Goal: Transaction & Acquisition: Register for event/course

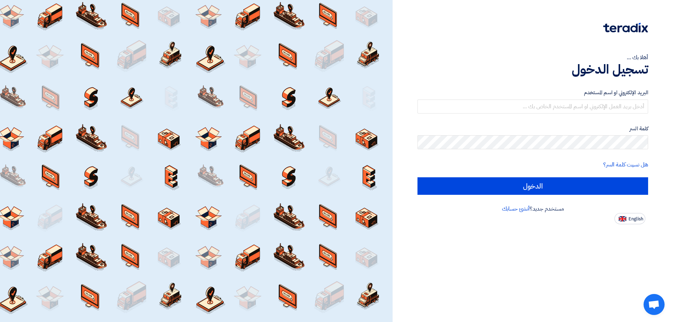
click at [619, 97] on div "البريد الإلكتروني او اسم المستخدم" at bounding box center [533, 101] width 231 height 25
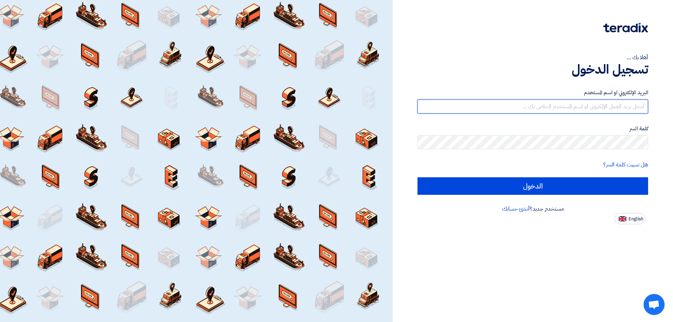
click at [618, 102] on input "text" at bounding box center [533, 107] width 231 height 14
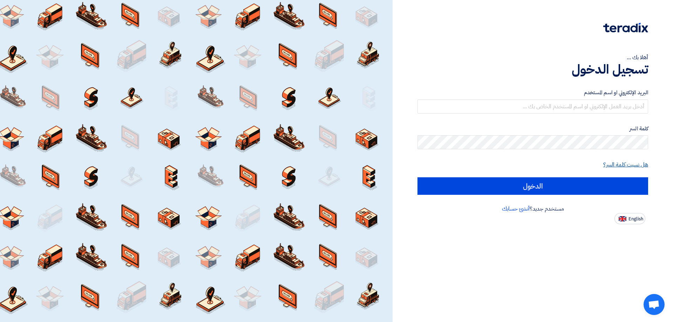
click at [637, 167] on link "هل نسيت كلمة السر؟" at bounding box center [625, 165] width 45 height 8
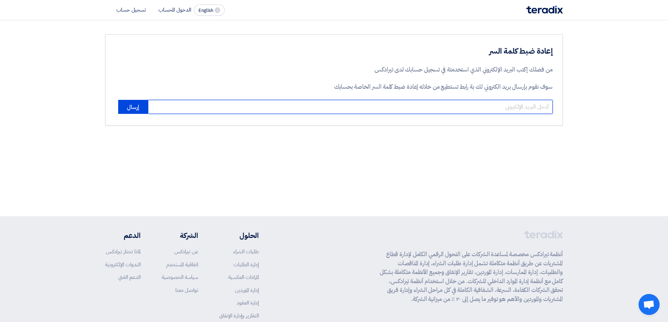
click at [506, 104] on input "email" at bounding box center [350, 107] width 405 height 14
type input "amira@mescegypt.com"
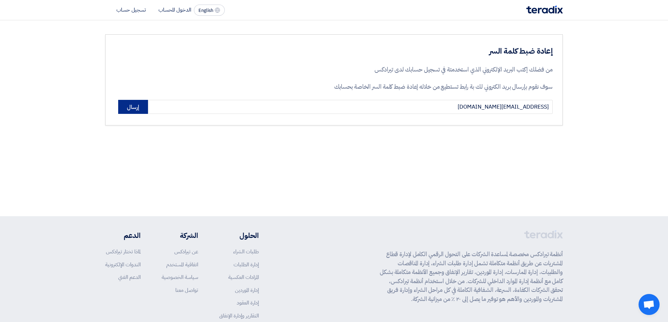
click at [137, 107] on button "إرسال" at bounding box center [133, 107] width 30 height 14
click at [433, 130] on section "إعادة ضبط كلمة السر من فضلك إكتب البريد الإلكتروني الذي استخدمتة في تسجيل حسابك…" at bounding box center [334, 79] width 668 height 119
click at [436, 120] on div "إعادة ضبط كلمة السر من فضلك إكتب البريد الإلكتروني الذي استخدمتة في تسجيل حسابك…" at bounding box center [334, 79] width 458 height 91
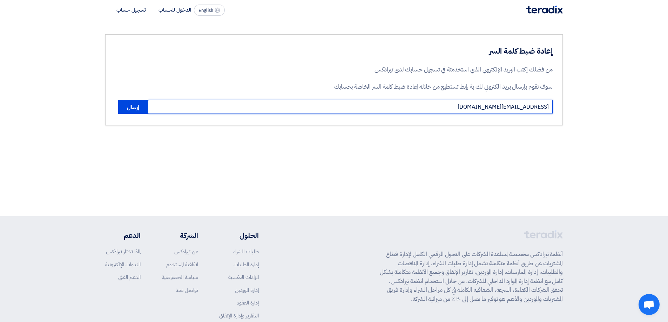
click at [437, 110] on input "amira@mescegypt.com" at bounding box center [350, 107] width 405 height 14
drag, startPoint x: 437, startPoint y: 110, endPoint x: 329, endPoint y: 110, distance: 108.4
click at [329, 110] on input "amira@mescegypt.com" at bounding box center [350, 107] width 405 height 14
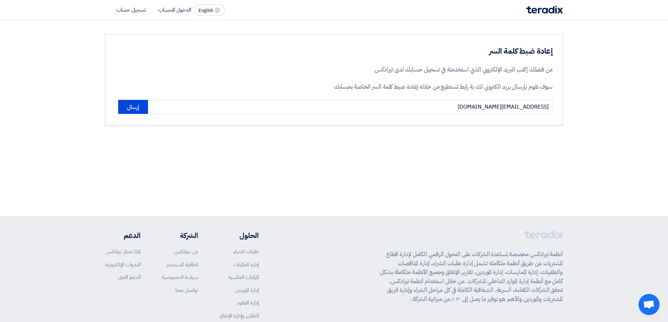
click at [140, 11] on li "تسجيل حساب" at bounding box center [130, 10] width 29 height 8
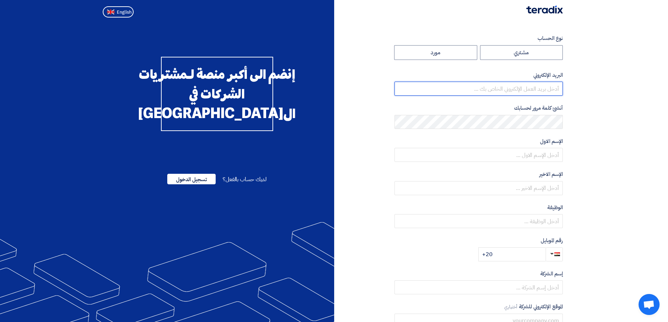
click at [527, 93] on input "email" at bounding box center [478, 89] width 168 height 14
type input "amira@mescegypt.com"
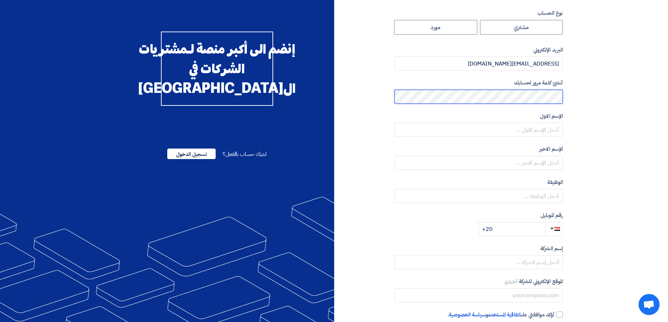
scroll to position [62, 0]
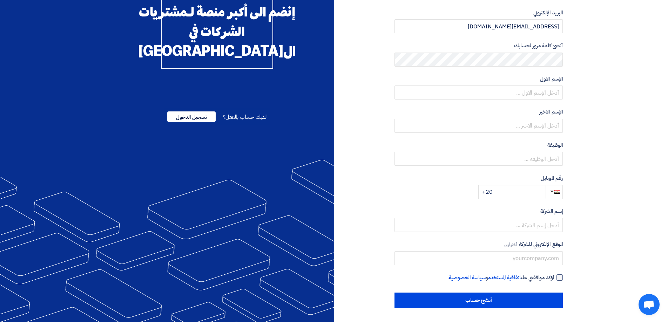
click at [560, 276] on div at bounding box center [559, 278] width 6 height 6
click at [554, 276] on input "أؤكد موافقتي على اتفاقية المستخدم و سياسة الخصوصية ." at bounding box center [470, 281] width 168 height 14
checkbox input "true"
click at [550, 266] on div "نوع الحساب مشتري مورد البريد الإلكتروني amira@mescegypt.com أنشئ كلمة مرور لحسا…" at bounding box center [478, 140] width 168 height 336
click at [550, 264] on input "text" at bounding box center [478, 258] width 168 height 14
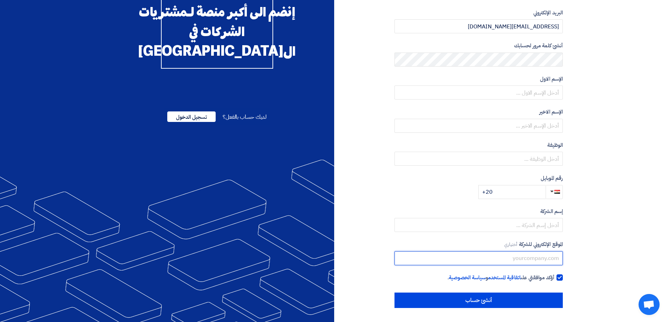
paste input "https://mescegypt.com/"
type input "https://mescegypt.com/"
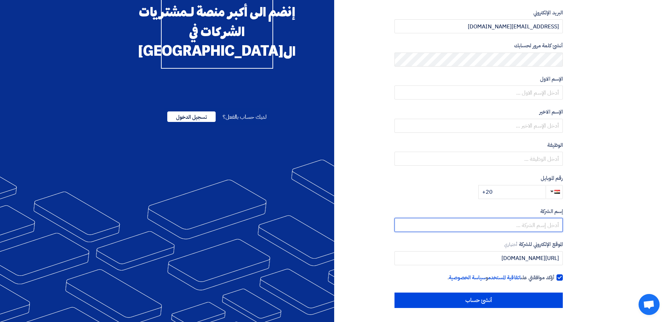
click at [513, 228] on input "text" at bounding box center [478, 225] width 168 height 14
type input "MESC"
click at [537, 193] on input "+20" at bounding box center [511, 192] width 67 height 14
type input "+20 1002235174"
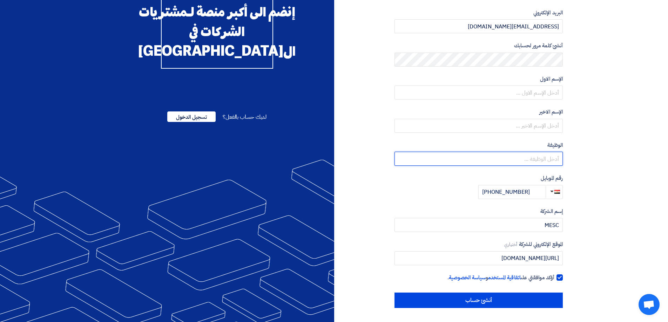
click at [546, 154] on input "text" at bounding box center [478, 159] width 168 height 14
type input "Tendering Manager"
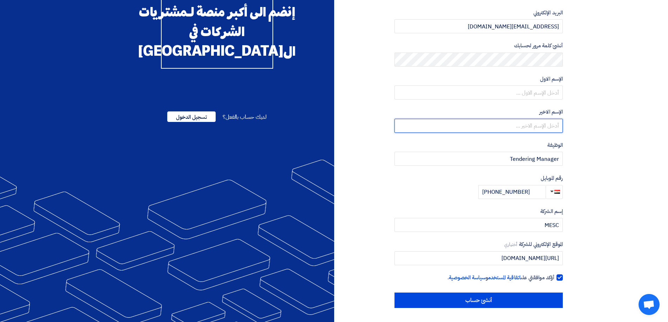
click at [535, 119] on input "text" at bounding box center [478, 126] width 168 height 14
type input "Elbarbary"
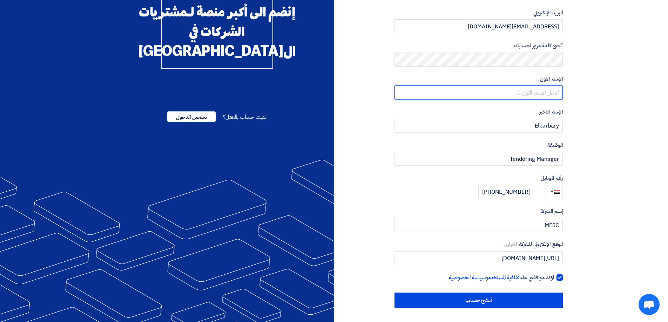
type input "Amira"
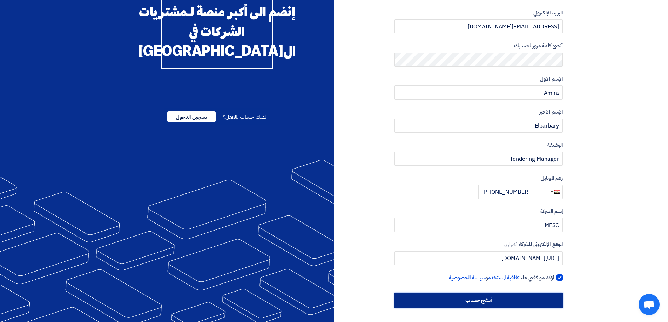
click at [520, 305] on input "أنشئ حساب" at bounding box center [478, 300] width 168 height 15
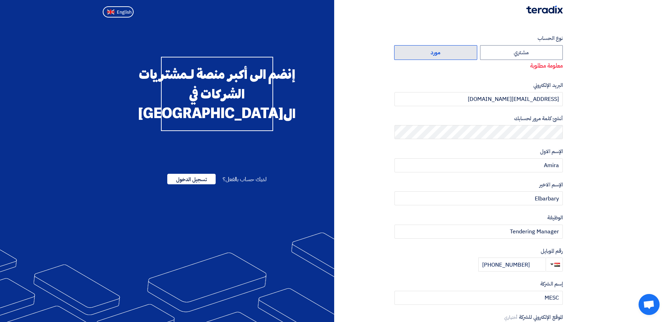
click at [449, 50] on label "مورد" at bounding box center [435, 52] width 83 height 15
click at [449, 50] on input "مورد" at bounding box center [435, 53] width 82 height 14
radio input "true"
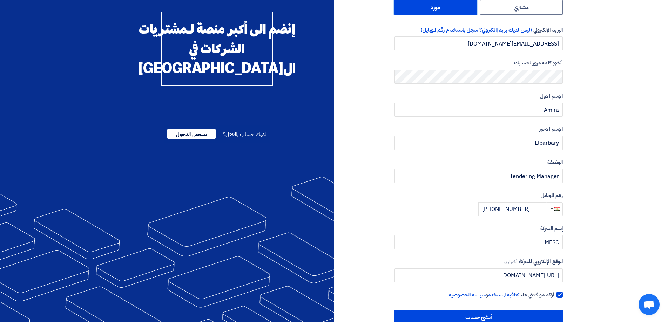
scroll to position [62, 0]
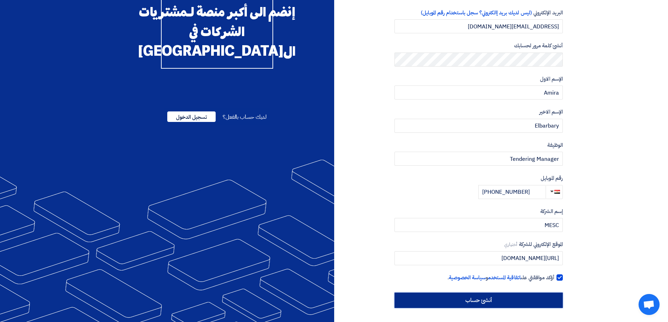
click at [509, 300] on input "أنشئ حساب" at bounding box center [478, 300] width 168 height 15
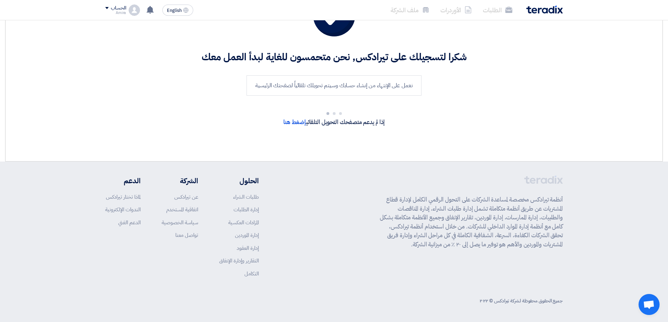
scroll to position [57, 0]
